Goal: Task Accomplishment & Management: Manage account settings

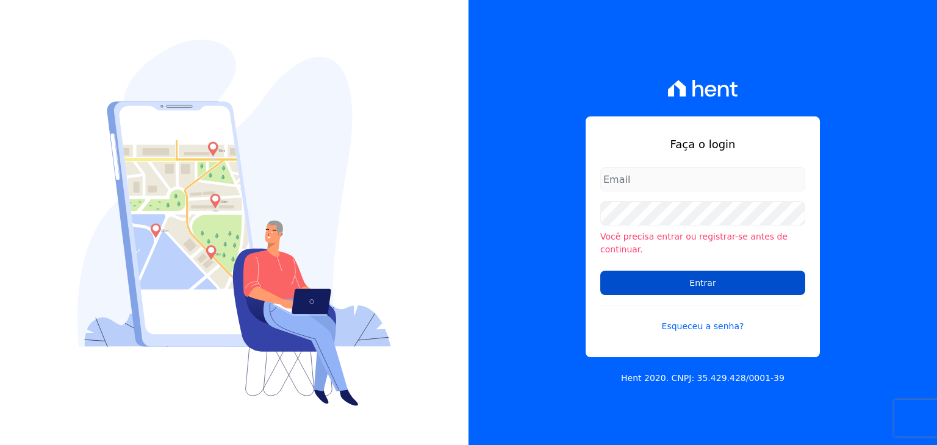
type input "[EMAIL_ADDRESS][DOMAIN_NAME]"
click at [704, 286] on input "Entrar" at bounding box center [702, 283] width 205 height 24
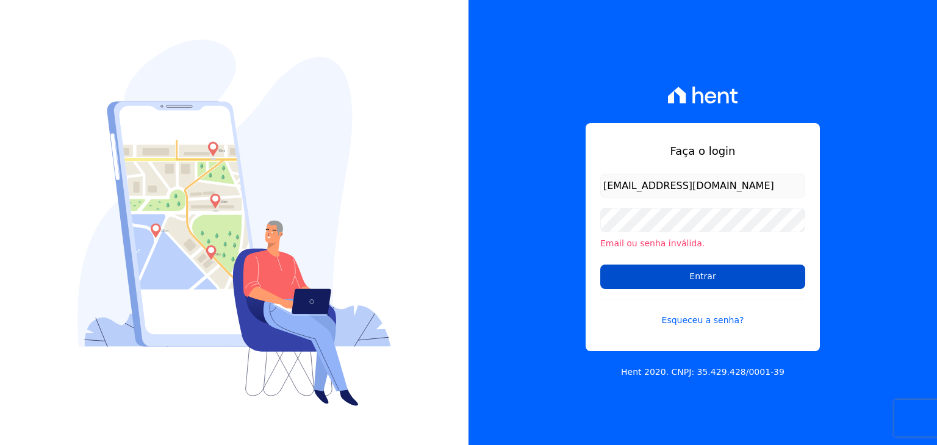
click at [664, 281] on input "Entrar" at bounding box center [702, 277] width 205 height 24
